Goal: Navigation & Orientation: Find specific page/section

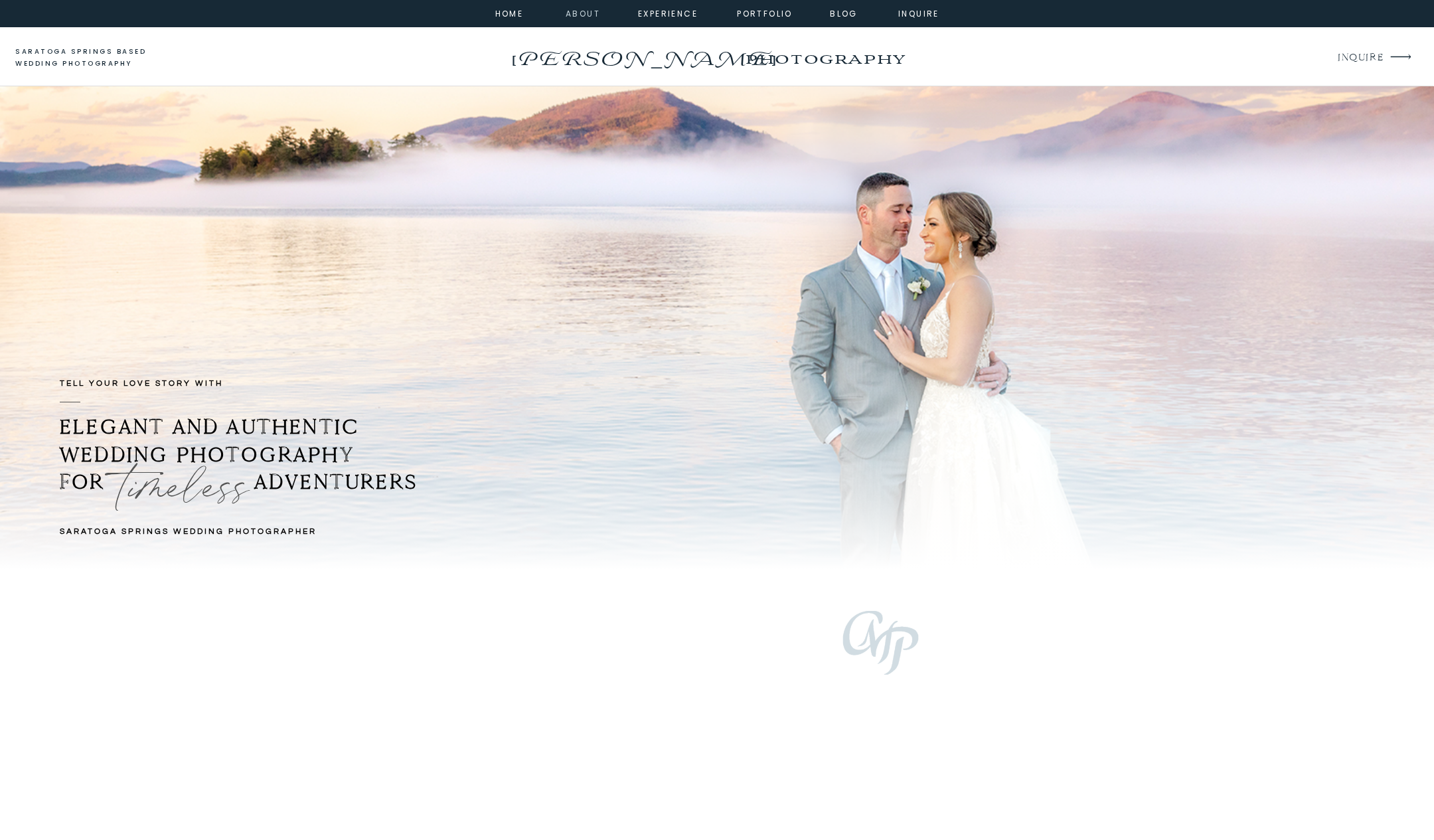
click at [580, 14] on nav "about" at bounding box center [580, 12] width 30 height 12
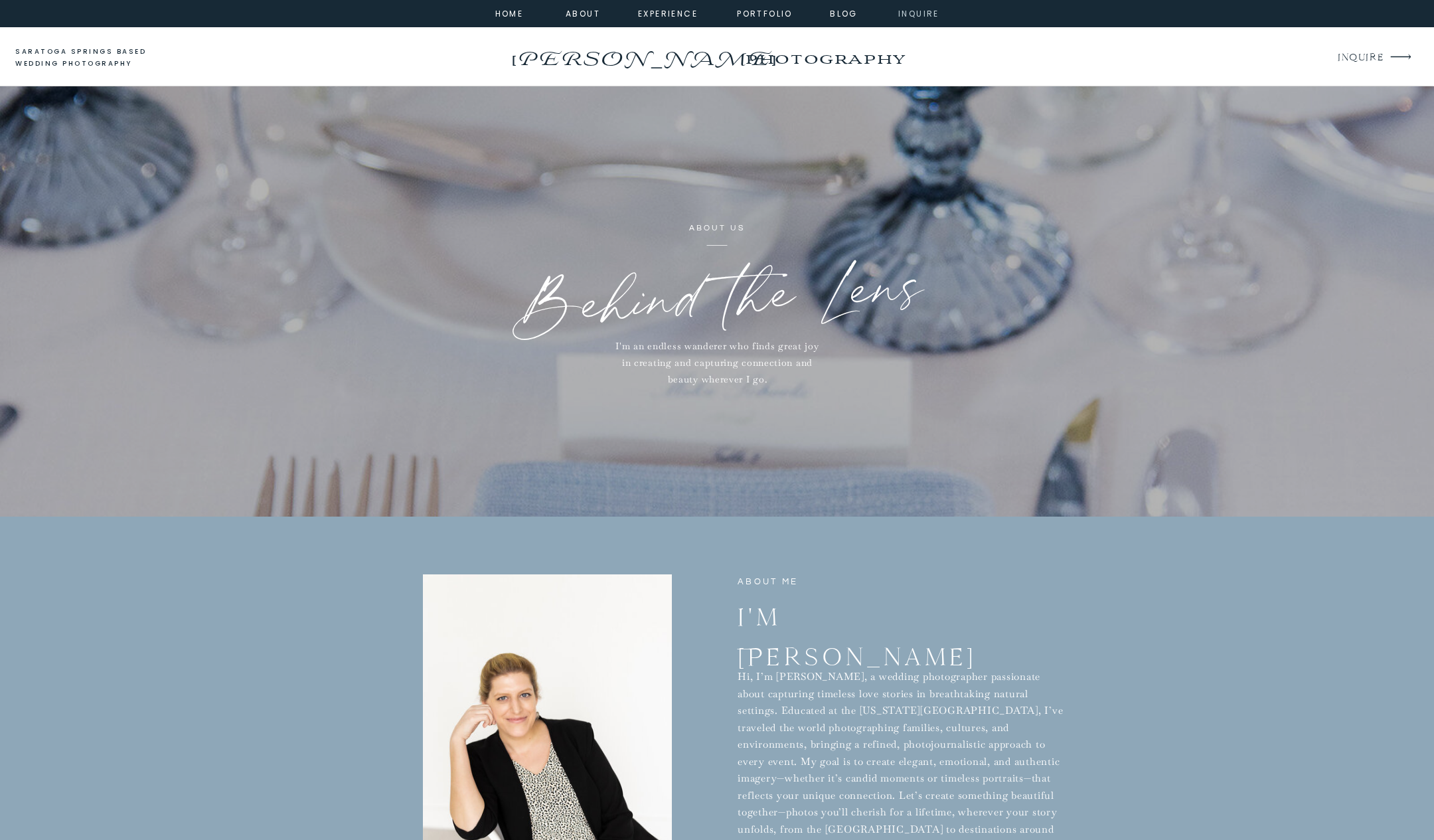
click at [916, 12] on nav "inquire" at bounding box center [919, 12] width 48 height 12
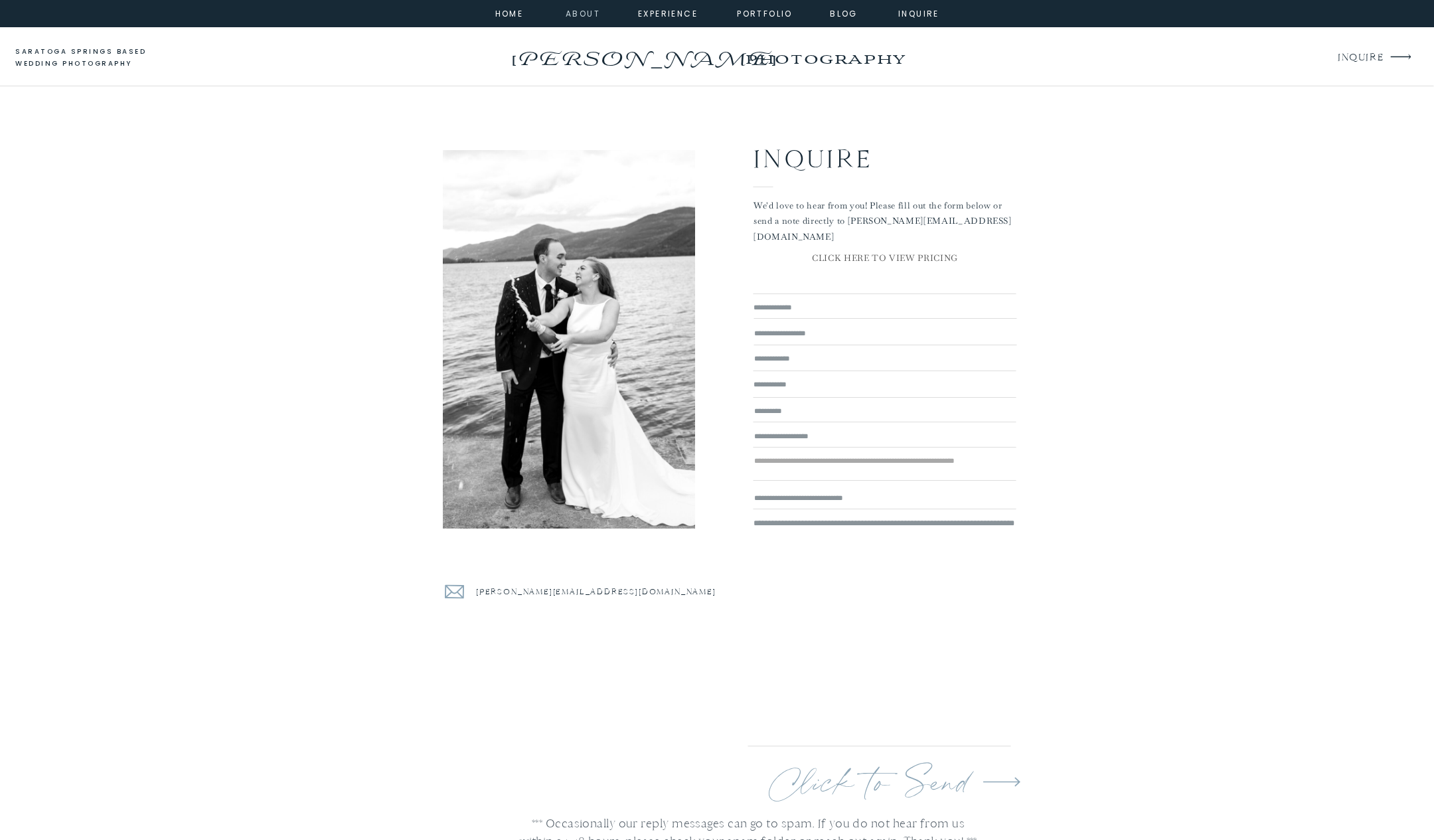
click at [587, 16] on nav "about" at bounding box center [580, 12] width 30 height 12
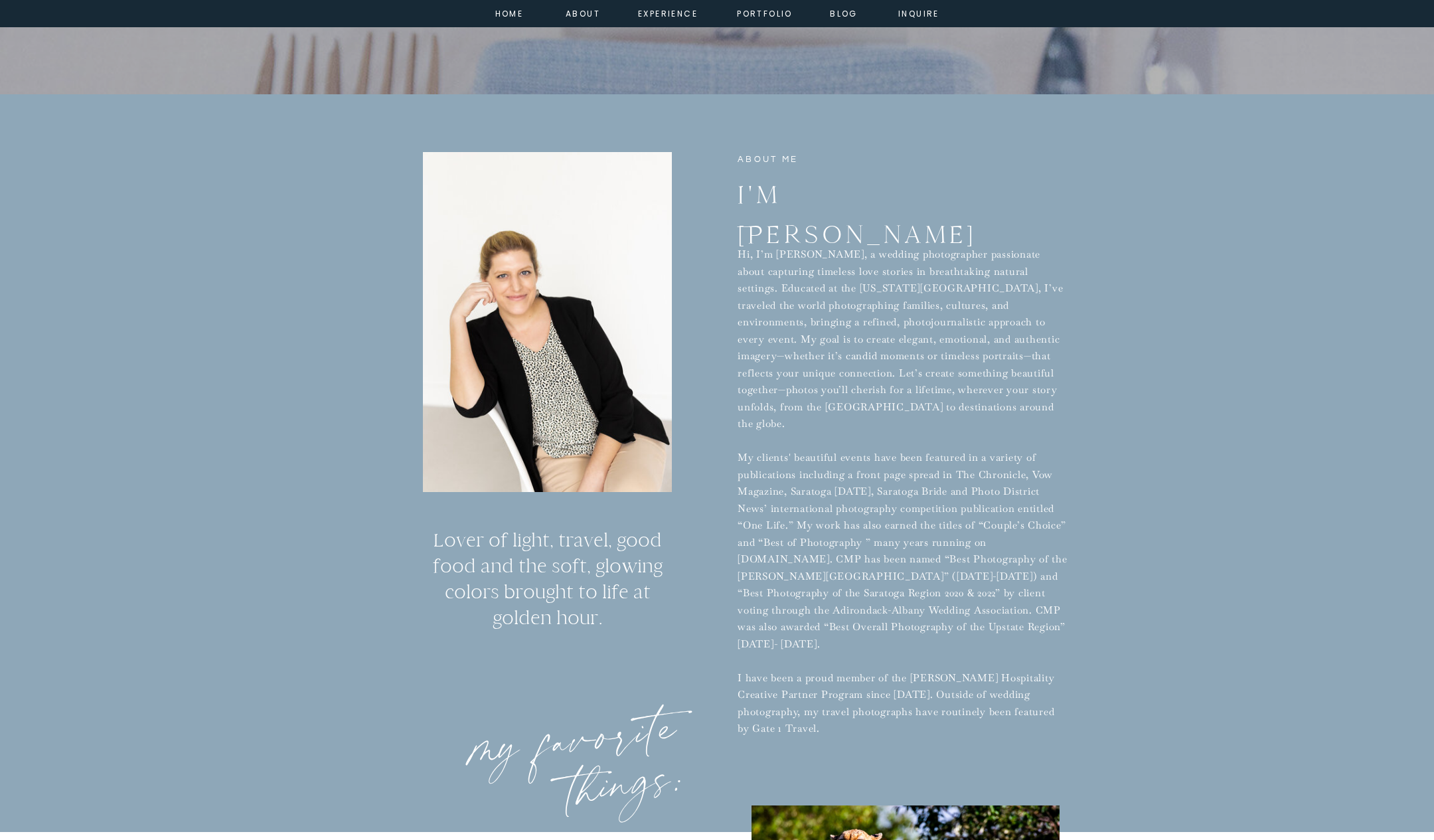
scroll to position [433, 0]
